Goal: Check status: Check status

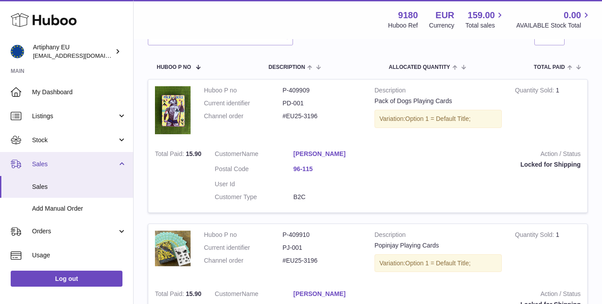
scroll to position [130, 0]
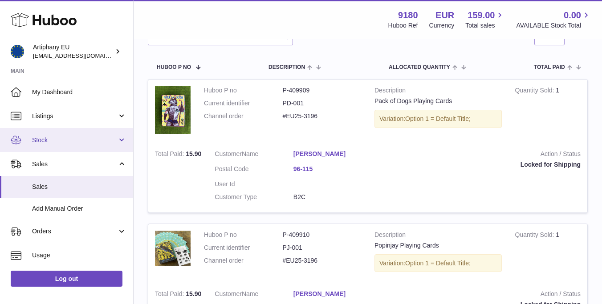
click at [48, 145] on link "Stock" at bounding box center [66, 140] width 133 height 24
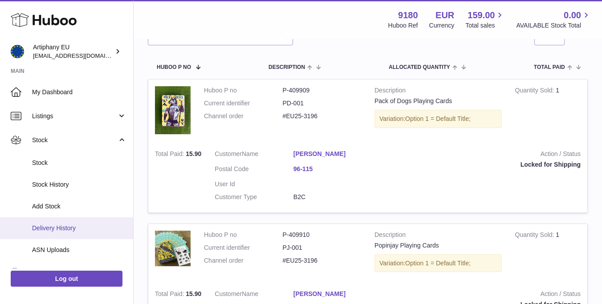
click at [72, 220] on link "Delivery History" at bounding box center [66, 229] width 133 height 22
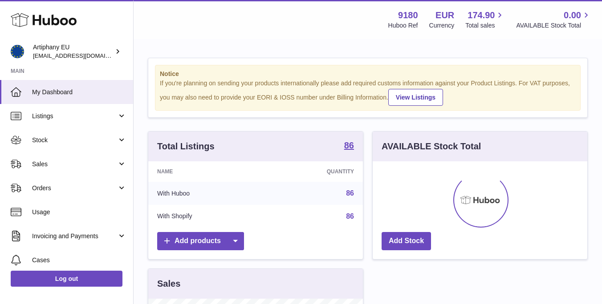
scroll to position [139, 214]
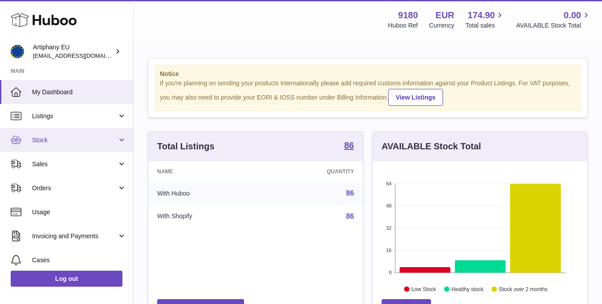
click at [57, 148] on link "Stock" at bounding box center [66, 140] width 133 height 24
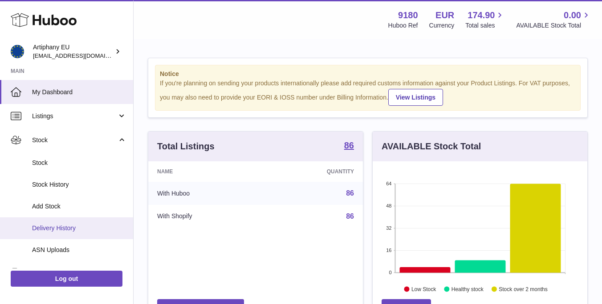
drag, startPoint x: 71, startPoint y: 210, endPoint x: 74, endPoint y: 223, distance: 13.3
click at [74, 223] on ul "Stock Stock History Add Stock Delivery History ASN Uploads" at bounding box center [66, 206] width 133 height 109
click at [74, 229] on span "Delivery History" at bounding box center [79, 228] width 94 height 8
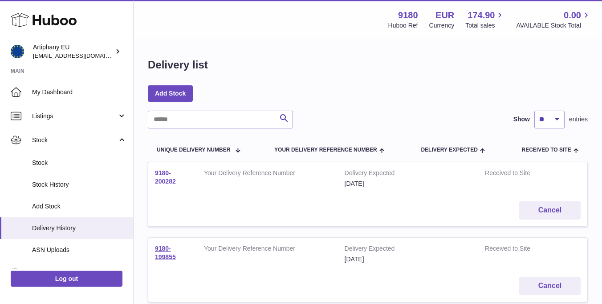
click at [158, 177] on link "9180-200282" at bounding box center [165, 178] width 21 height 16
click at [164, 254] on link "9180-199855" at bounding box center [165, 253] width 21 height 16
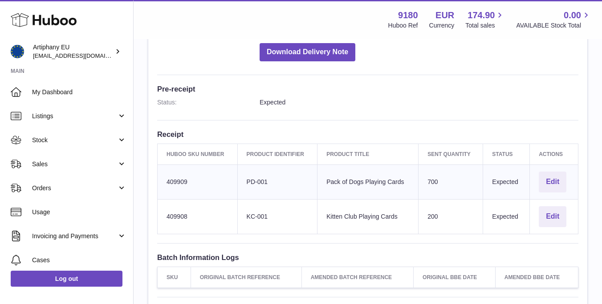
scroll to position [217, 0]
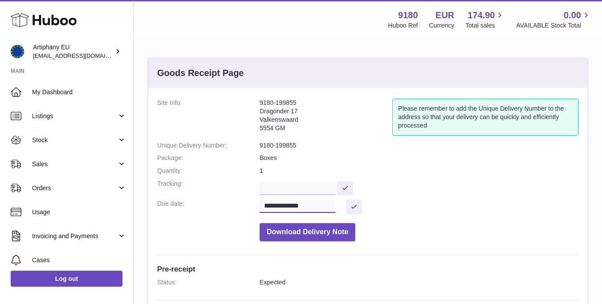
click at [275, 202] on input "**********" at bounding box center [297, 206] width 76 height 13
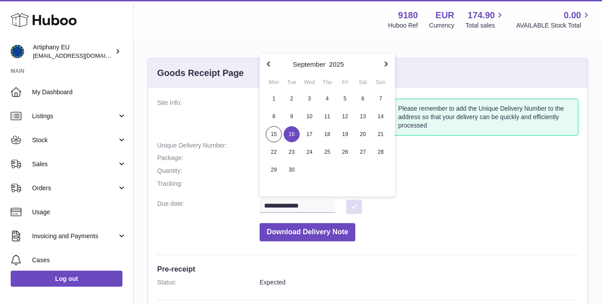
click at [354, 205] on button at bounding box center [354, 207] width 16 height 15
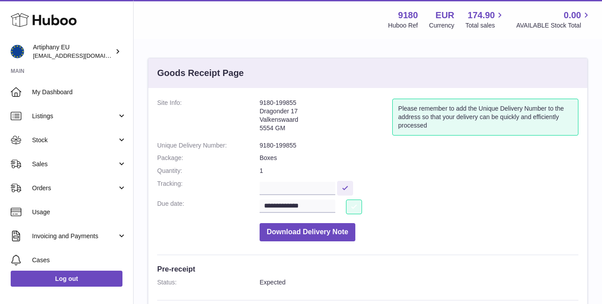
click at [354, 206] on button at bounding box center [354, 207] width 16 height 15
click at [299, 191] on input "text" at bounding box center [297, 188] width 76 height 13
click at [299, 202] on input "**********" at bounding box center [297, 206] width 76 height 13
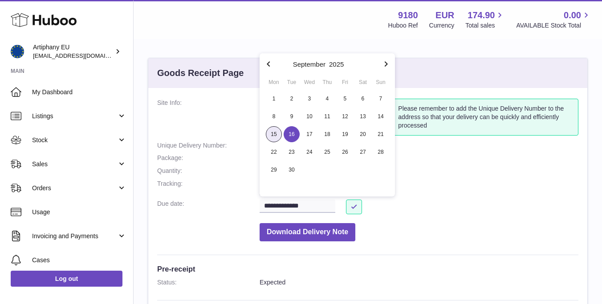
click at [271, 135] on span "15" at bounding box center [274, 134] width 16 height 16
type input "**********"
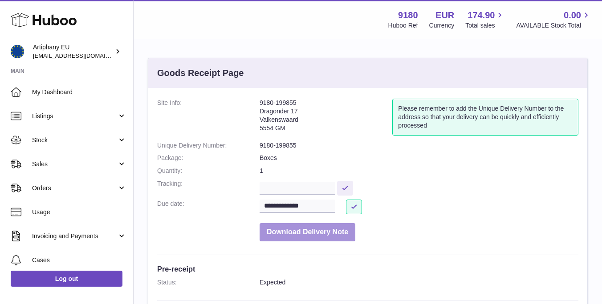
click at [293, 226] on button "Download Delivery Note" at bounding box center [307, 232] width 96 height 18
click at [355, 203] on button at bounding box center [354, 207] width 16 height 15
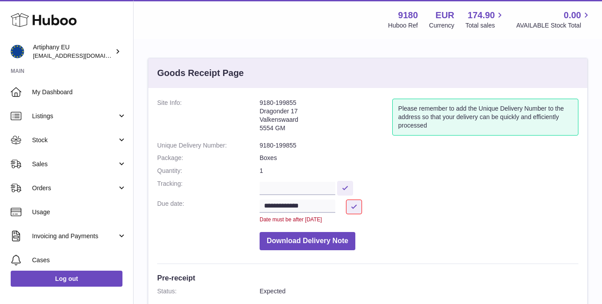
click at [426, 216] on div "Date must be after today" at bounding box center [418, 219] width 319 height 7
click at [288, 207] on input "**********" at bounding box center [297, 206] width 76 height 13
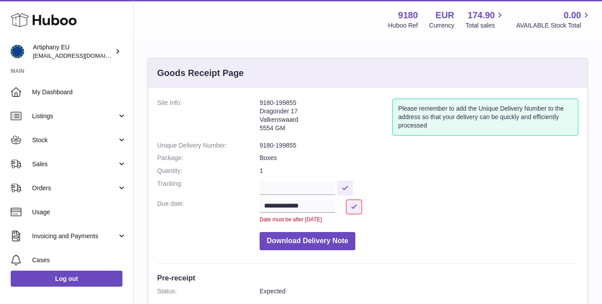
click at [218, 239] on dt at bounding box center [208, 239] width 102 height 23
click at [350, 208] on button at bounding box center [354, 207] width 16 height 15
click at [353, 186] on button at bounding box center [345, 188] width 16 height 15
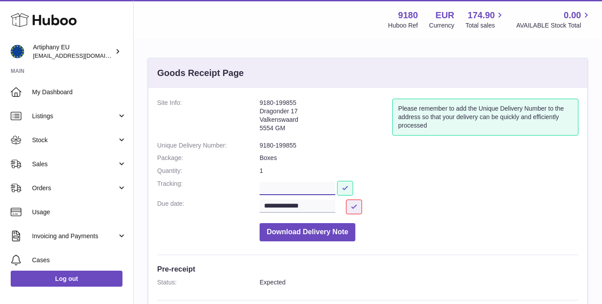
click at [304, 185] on input "text" at bounding box center [297, 188] width 76 height 13
paste input "**********"
type input "**********"
click at [353, 186] on button at bounding box center [345, 188] width 16 height 15
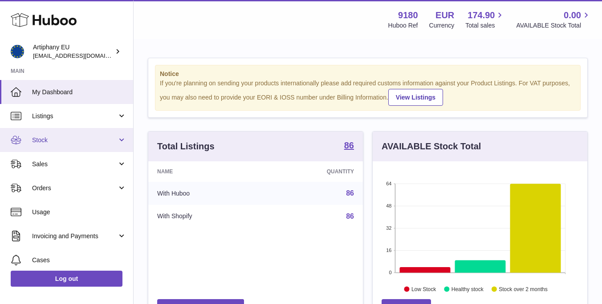
click at [53, 141] on span "Stock" at bounding box center [74, 140] width 85 height 8
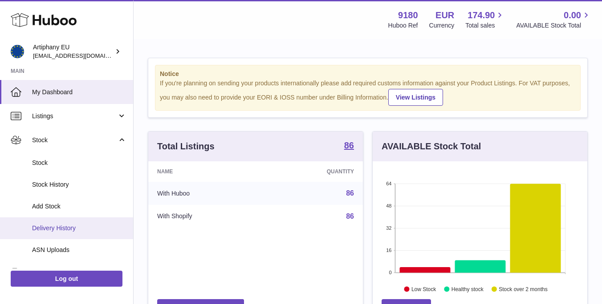
click at [74, 226] on span "Delivery History" at bounding box center [79, 228] width 94 height 8
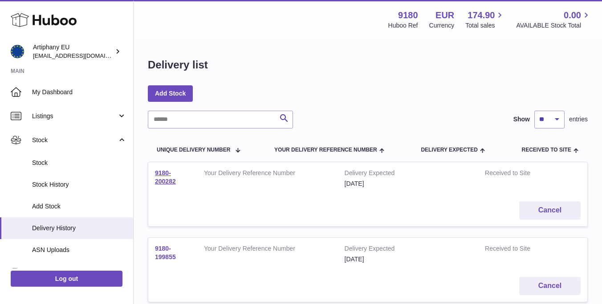
click at [162, 254] on link "9180-199855" at bounding box center [165, 253] width 21 height 16
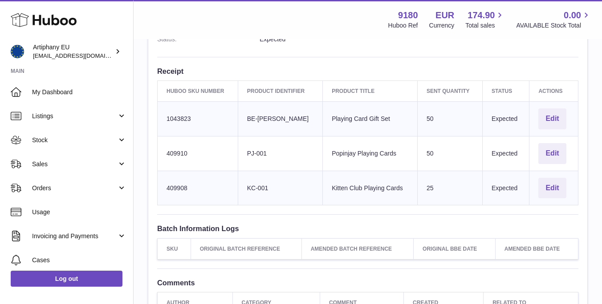
scroll to position [238, 0]
